Goal: Check status: Check status

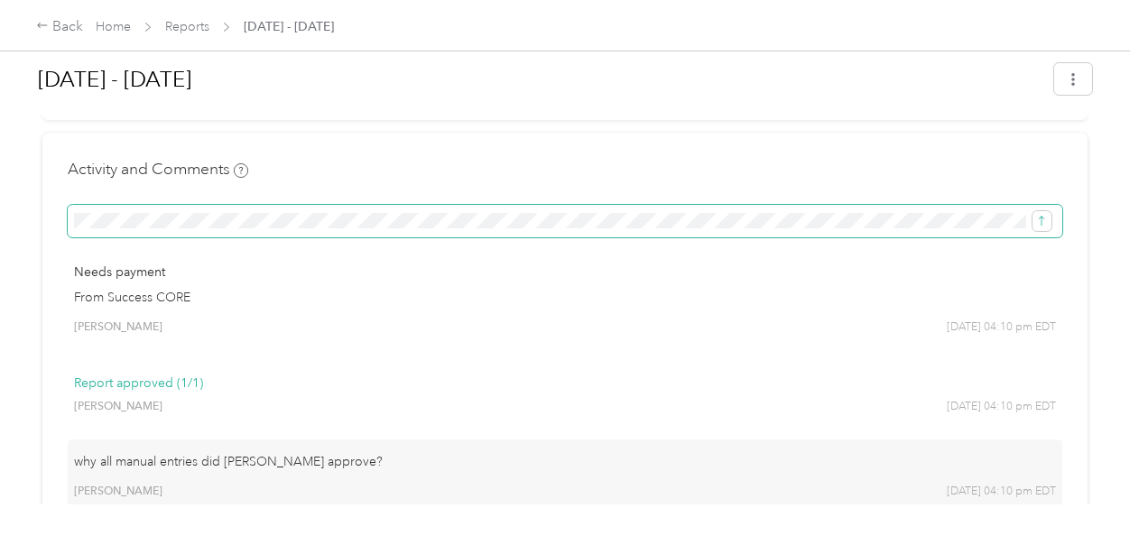
scroll to position [0, 1548]
click at [1039, 226] on icon "submit" at bounding box center [1041, 221] width 13 height 13
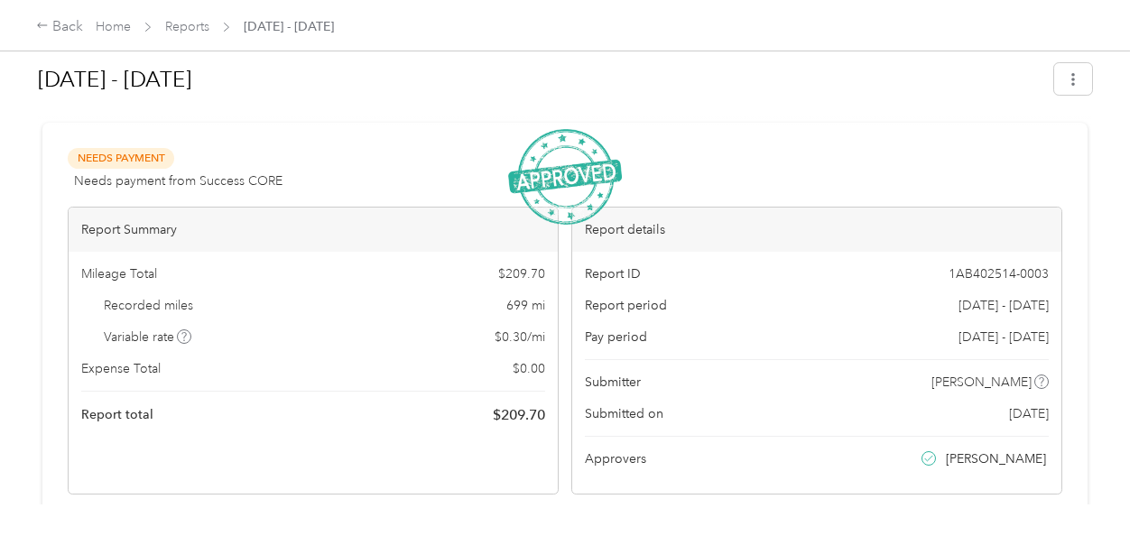
scroll to position [0, 0]
